Goal: Browse casually

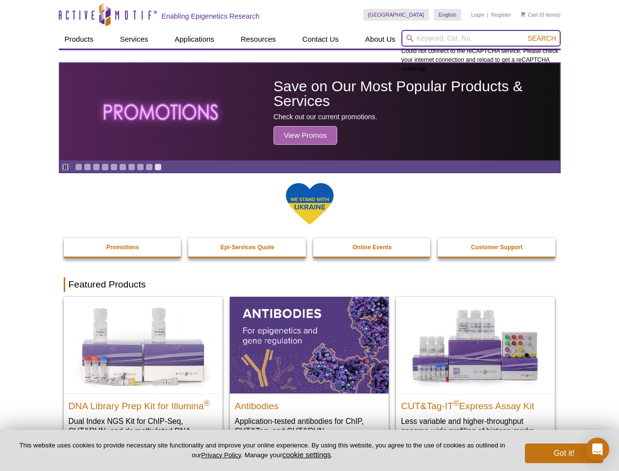
click at [481, 38] on input "search" at bounding box center [480, 38] width 159 height 17
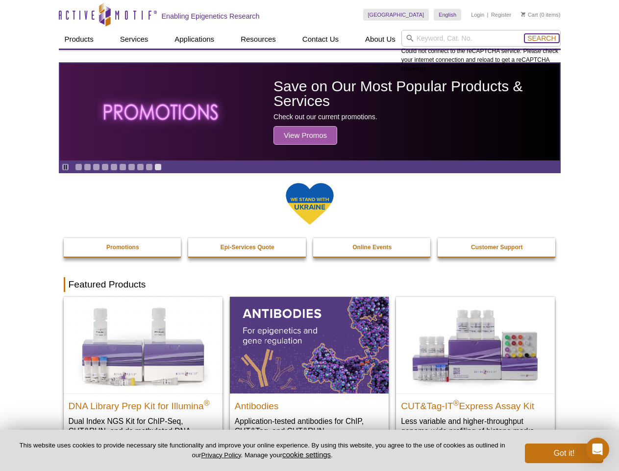
click at [542, 38] on span "Search" at bounding box center [541, 38] width 28 height 8
click at [65, 167] on icon "Pause" at bounding box center [65, 167] width 6 height 6
click at [78, 167] on link "Go to slide 1" at bounding box center [78, 166] width 7 height 7
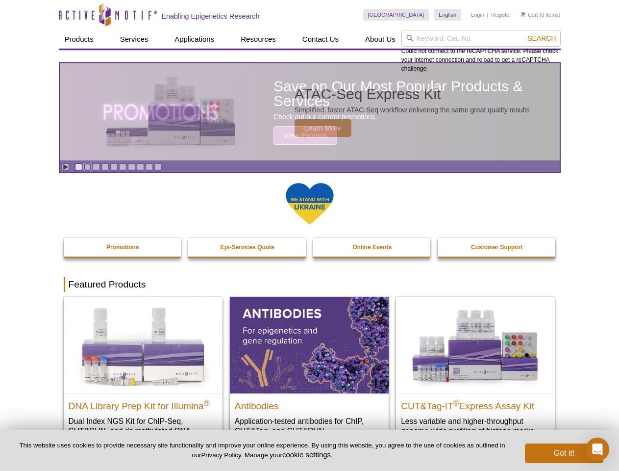
click at [87, 167] on link "Go to slide 2" at bounding box center [87, 166] width 7 height 7
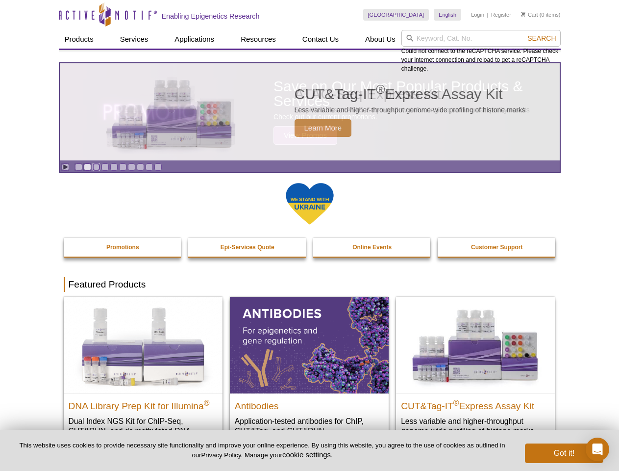
click at [96, 167] on link "Go to slide 3" at bounding box center [96, 166] width 7 height 7
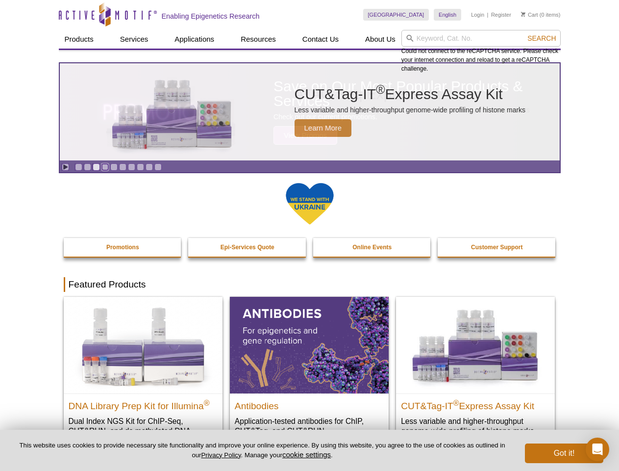
click at [105, 167] on link "Go to slide 4" at bounding box center [104, 166] width 7 height 7
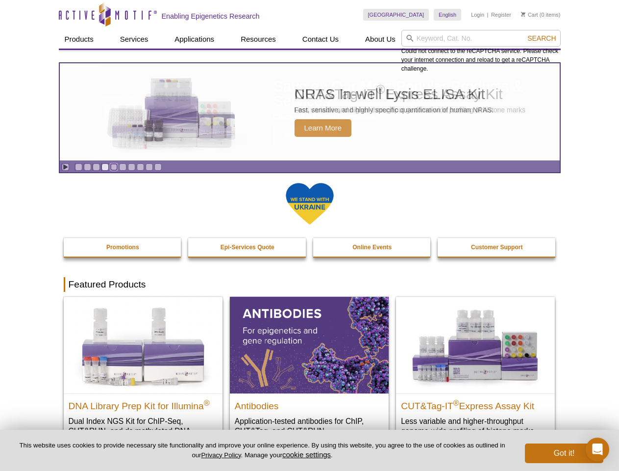
click at [114, 167] on link "Go to slide 5" at bounding box center [113, 166] width 7 height 7
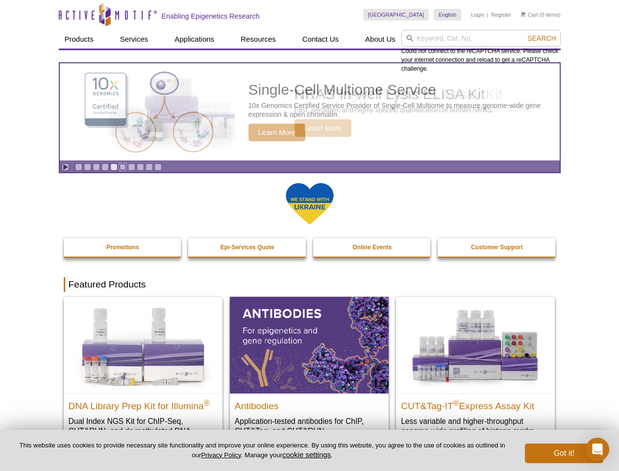
click at [123, 167] on link "Go to slide 6" at bounding box center [122, 166] width 7 height 7
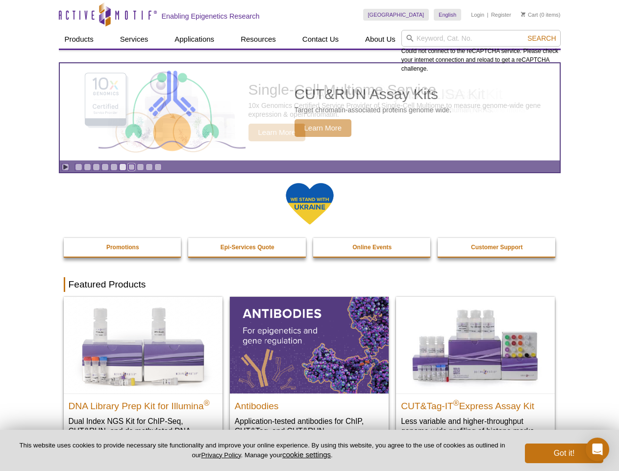
click at [131, 167] on link "Go to slide 7" at bounding box center [131, 166] width 7 height 7
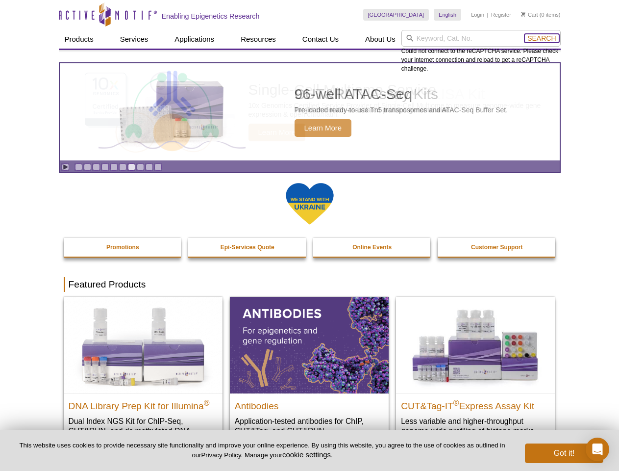
click at [542, 38] on span "Search" at bounding box center [541, 38] width 28 height 8
